Goal: Information Seeking & Learning: Learn about a topic

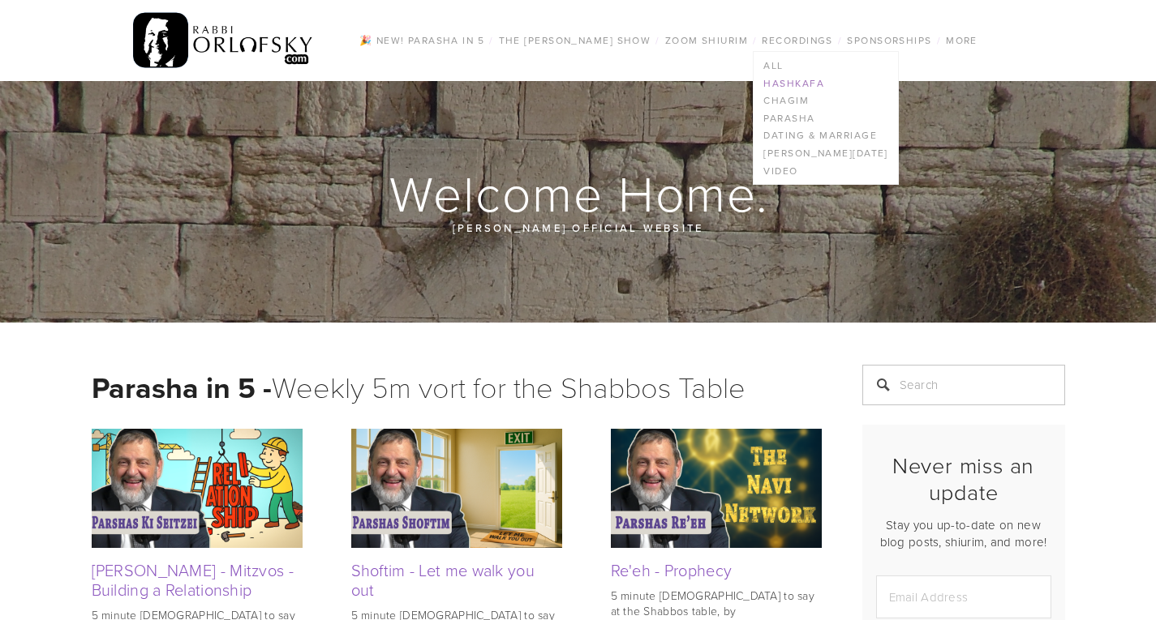
click at [809, 83] on link "Hashkafa" at bounding box center [825, 84] width 144 height 18
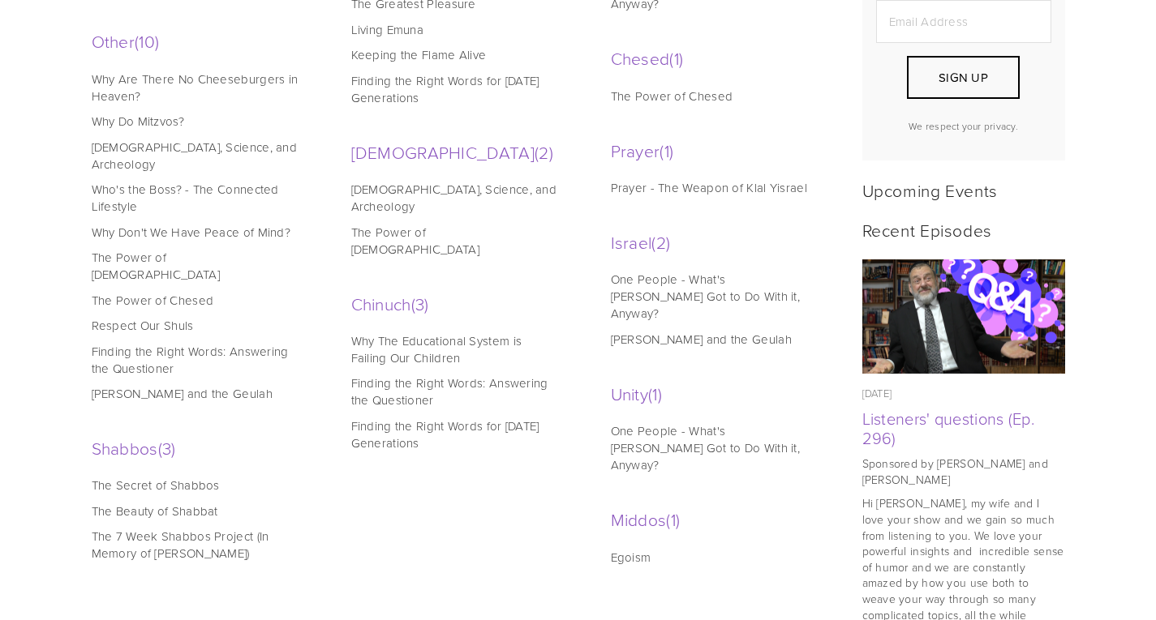
scroll to position [577, 0]
click at [175, 476] on link "The Secret of Shabbos" at bounding box center [195, 484] width 207 height 17
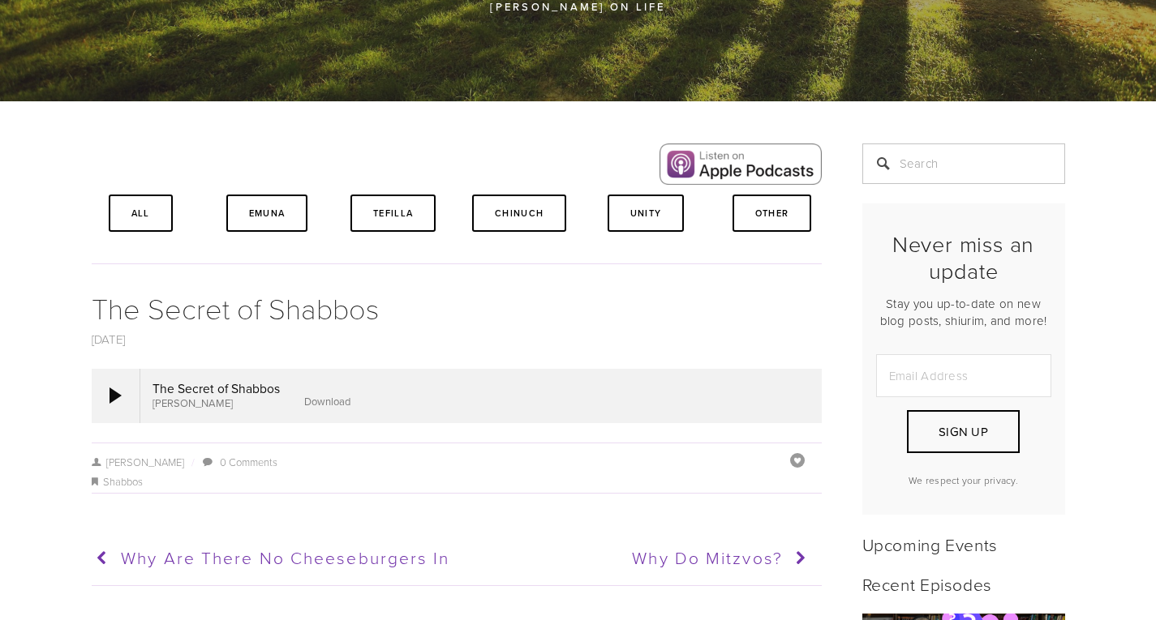
scroll to position [230, 0]
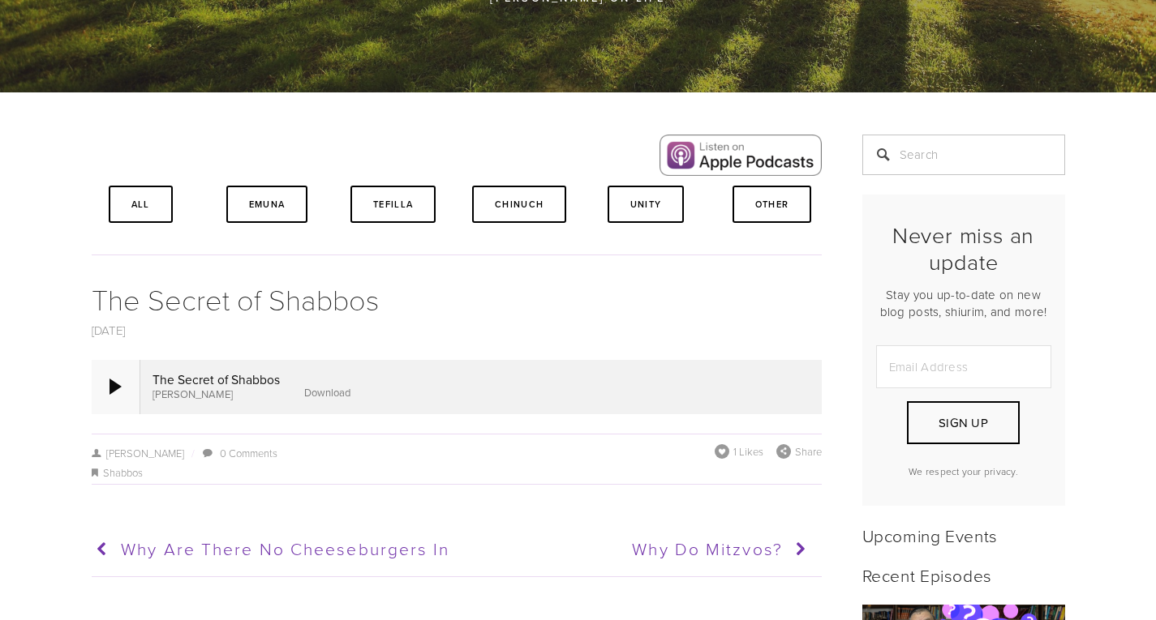
click at [109, 393] on div at bounding box center [115, 387] width 12 height 16
